Goal: Information Seeking & Learning: Learn about a topic

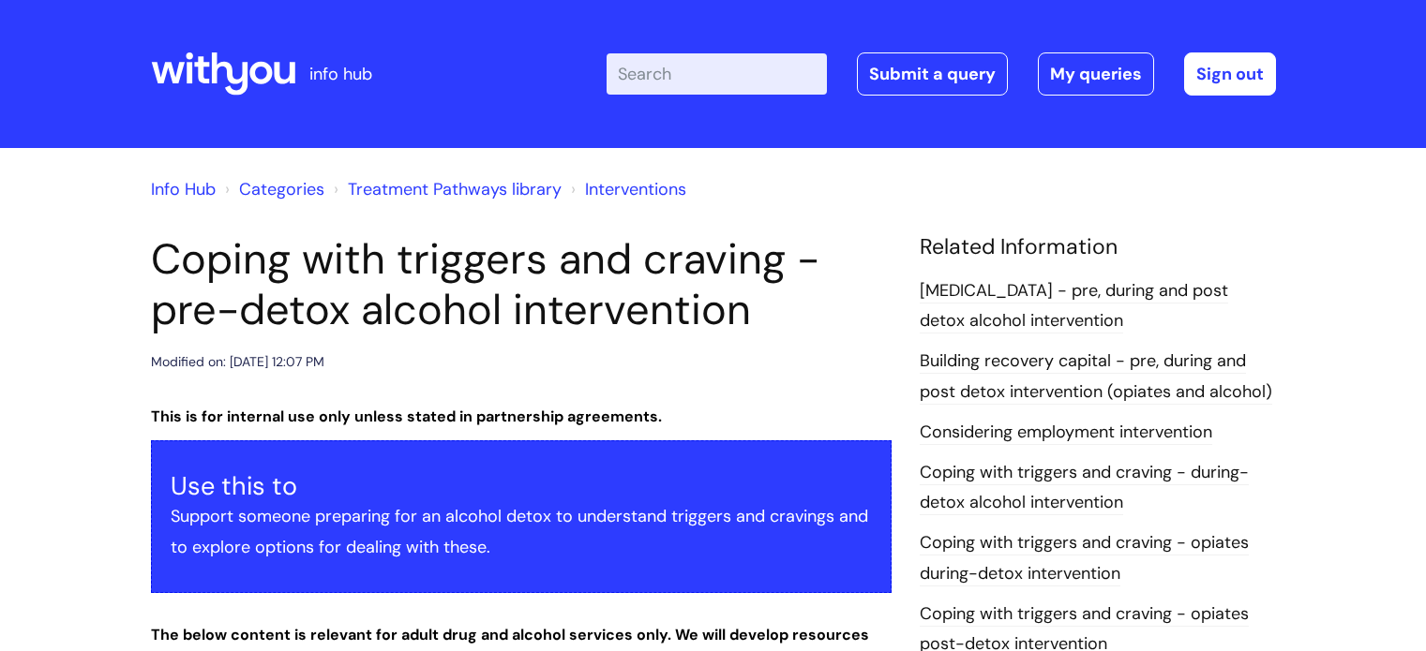
scroll to position [2304, 0]
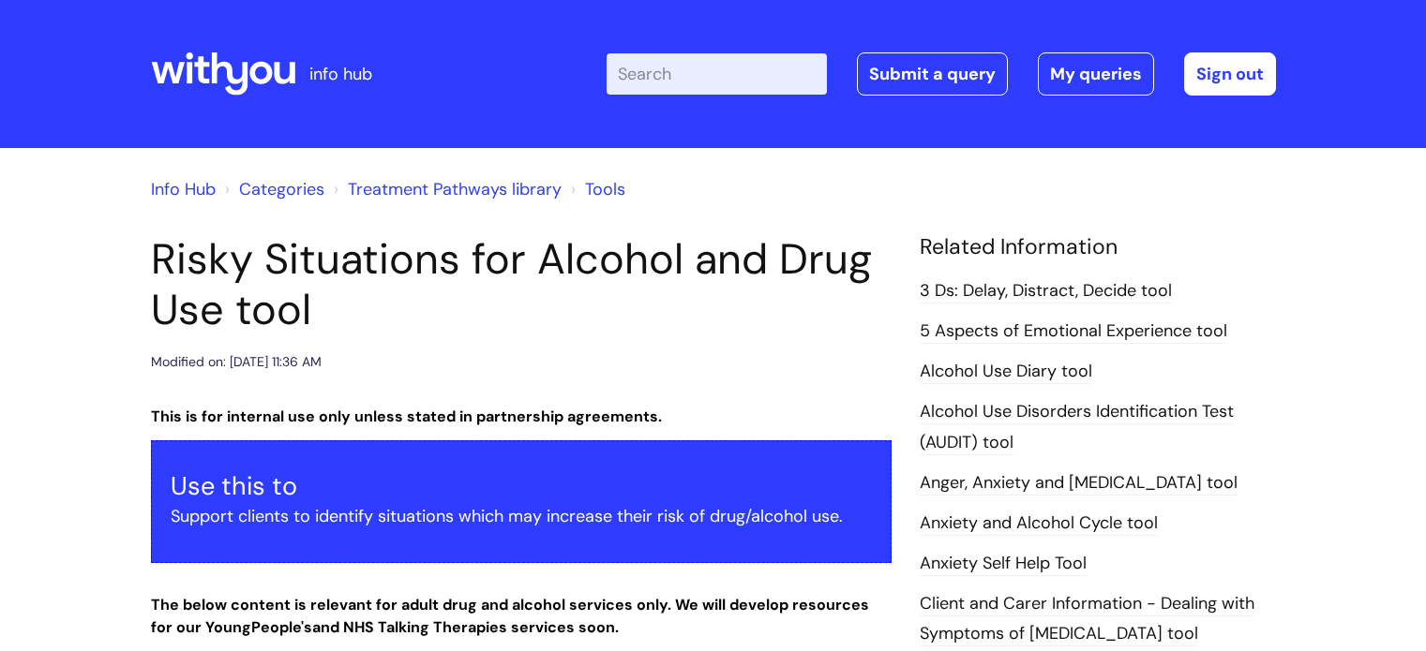
scroll to position [739, 0]
